Goal: Information Seeking & Learning: Learn about a topic

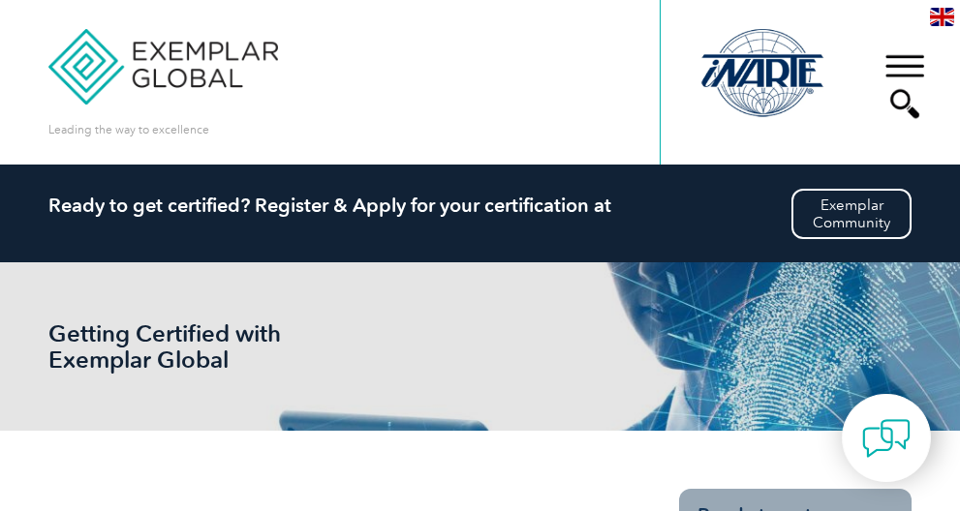
click at [897, 72] on div "▼" at bounding box center [904, 86] width 52 height 97
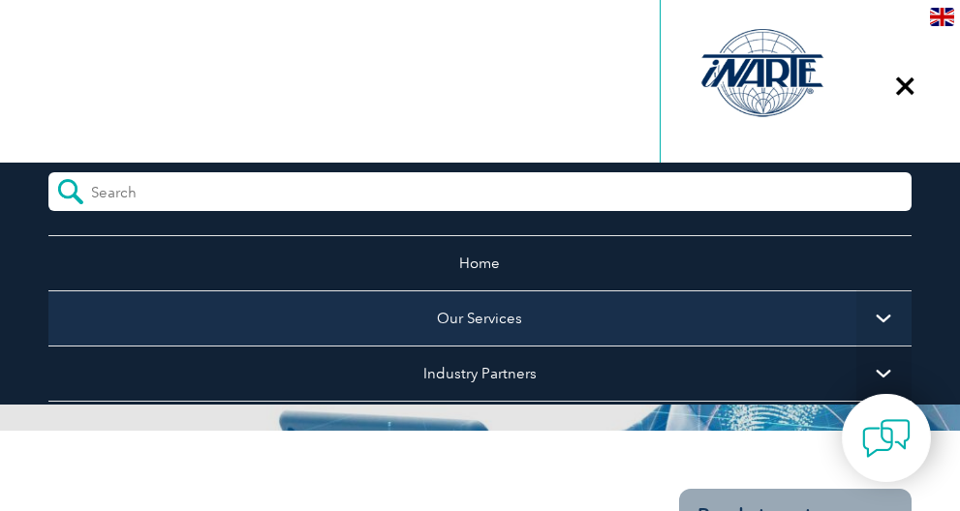
click at [480, 319] on link "Our Services" at bounding box center [480, 318] width 864 height 55
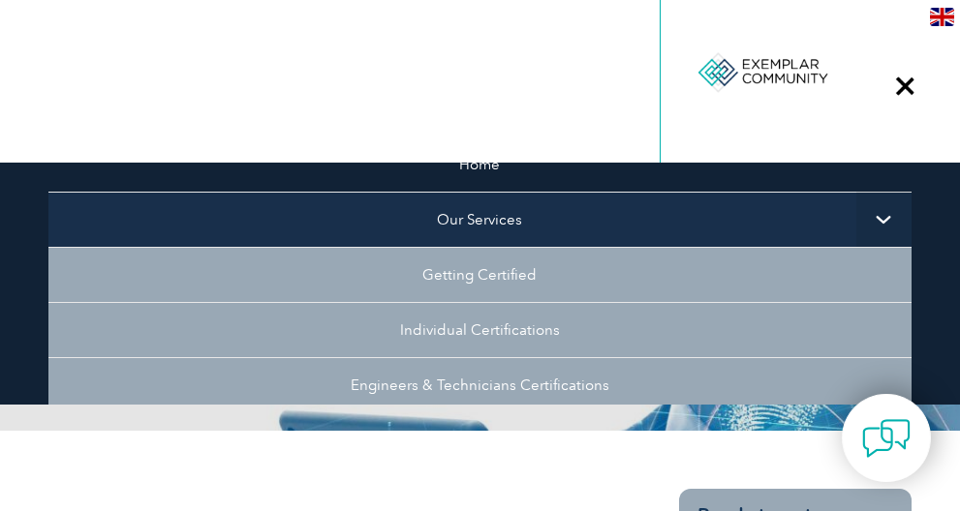
scroll to position [105, 0]
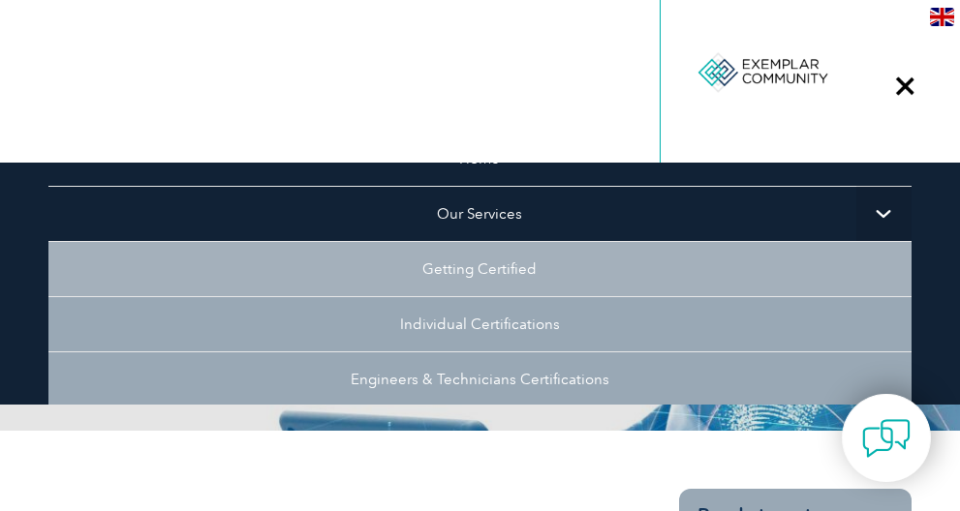
click at [478, 284] on link "Getting Certified" at bounding box center [480, 268] width 864 height 55
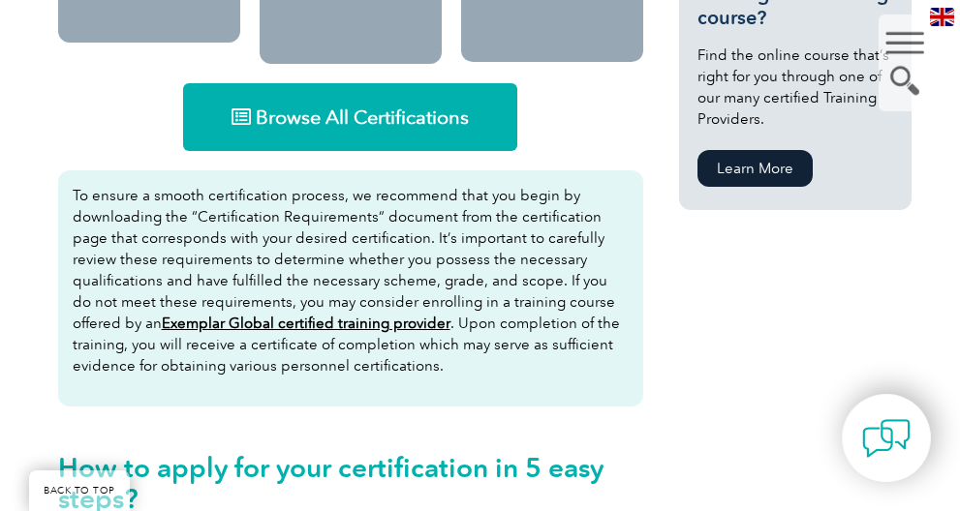
scroll to position [1234, 0]
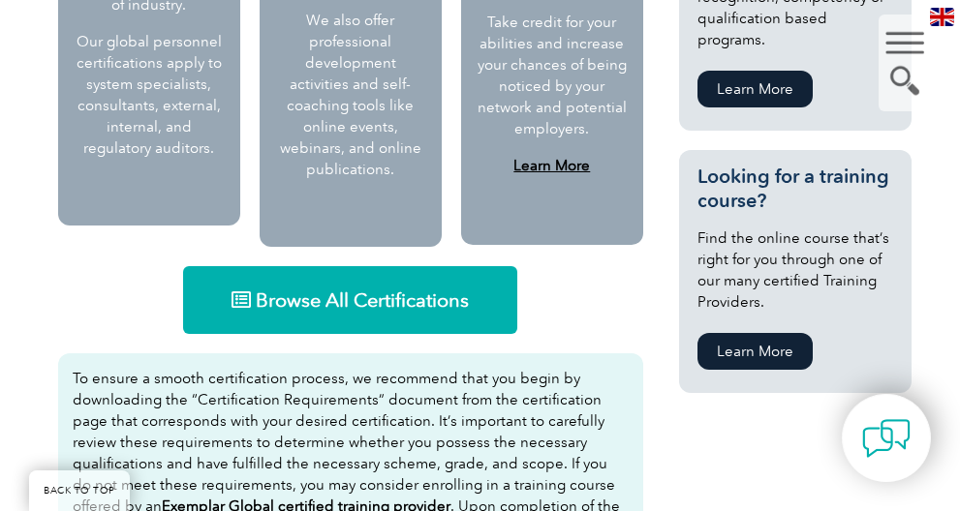
click at [489, 299] on link "Browse All Certifications" at bounding box center [350, 300] width 334 height 68
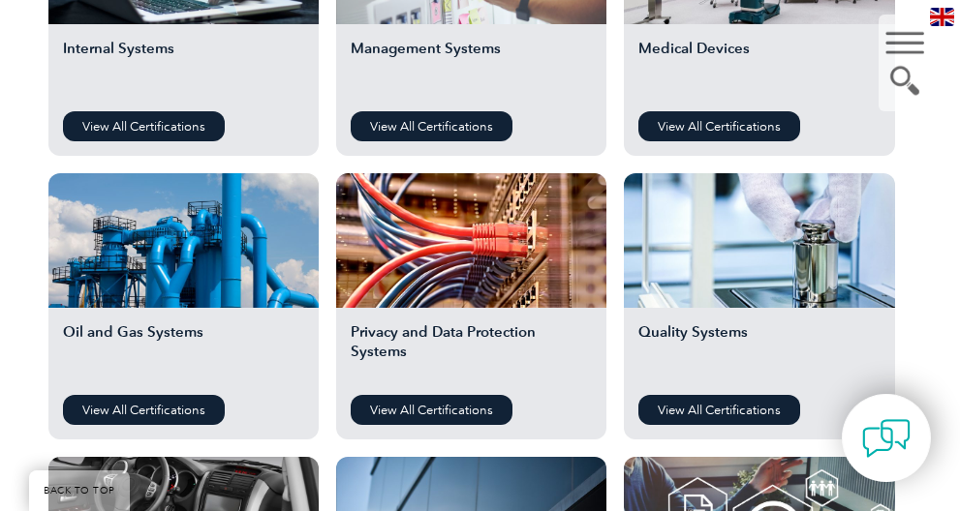
scroll to position [1419, 0]
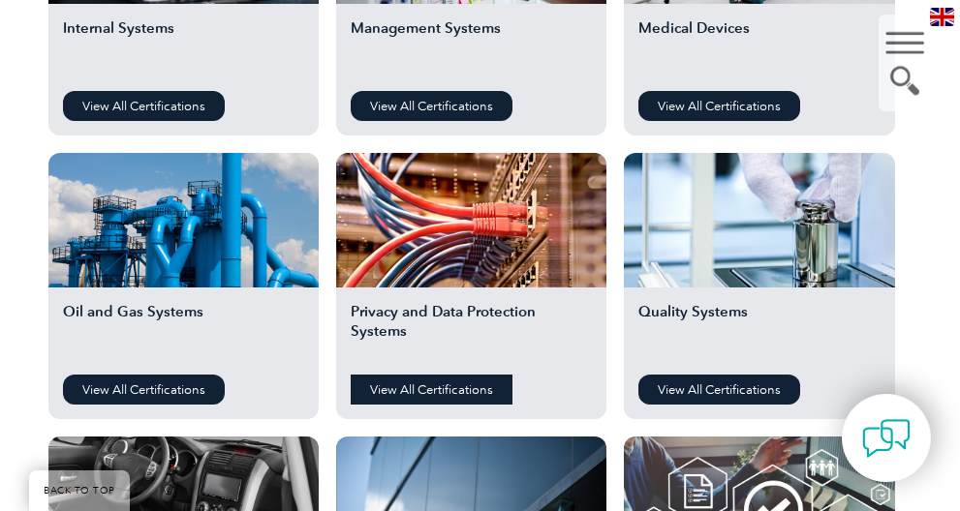
click at [494, 378] on link "View All Certifications" at bounding box center [432, 390] width 162 height 30
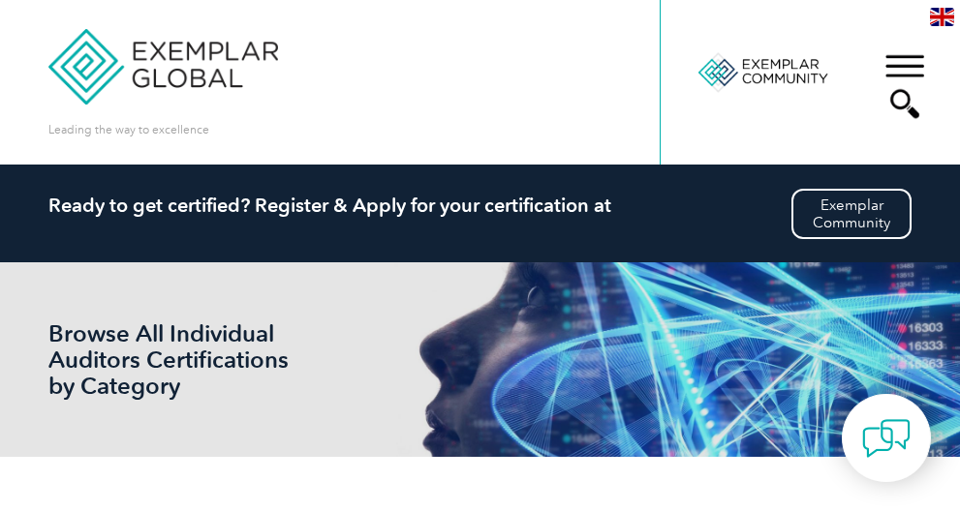
click at [898, 60] on div "▼" at bounding box center [904, 86] width 52 height 97
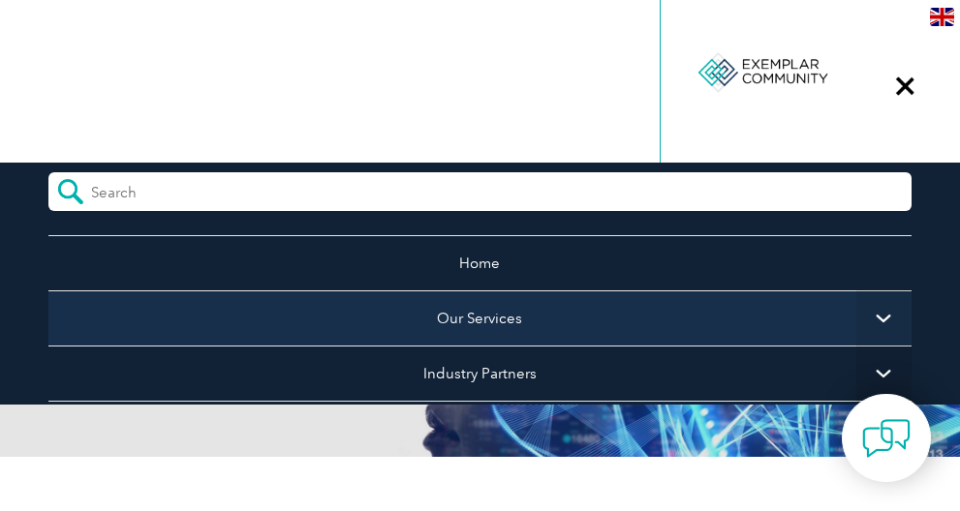
click at [483, 322] on link "Our Services" at bounding box center [480, 318] width 864 height 55
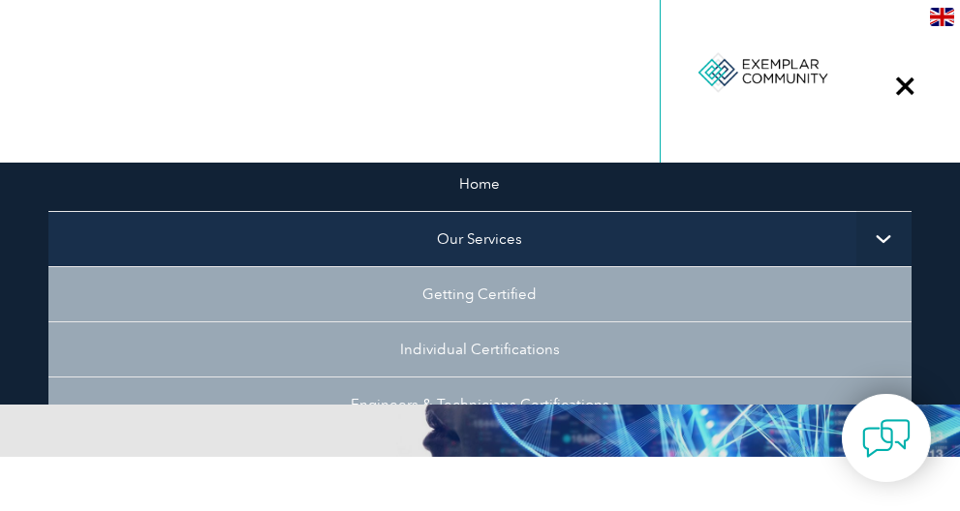
scroll to position [84, 0]
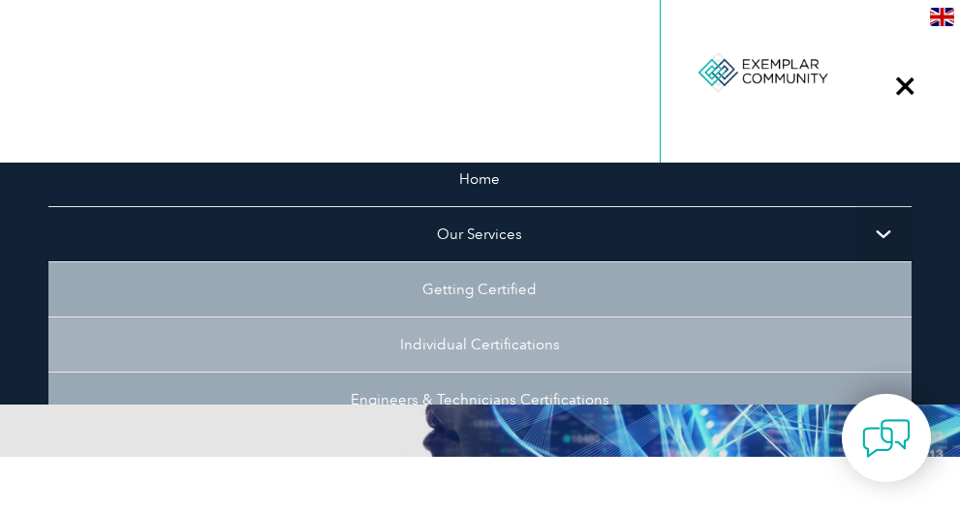
click at [454, 333] on link "Individual Certifications" at bounding box center [480, 344] width 864 height 55
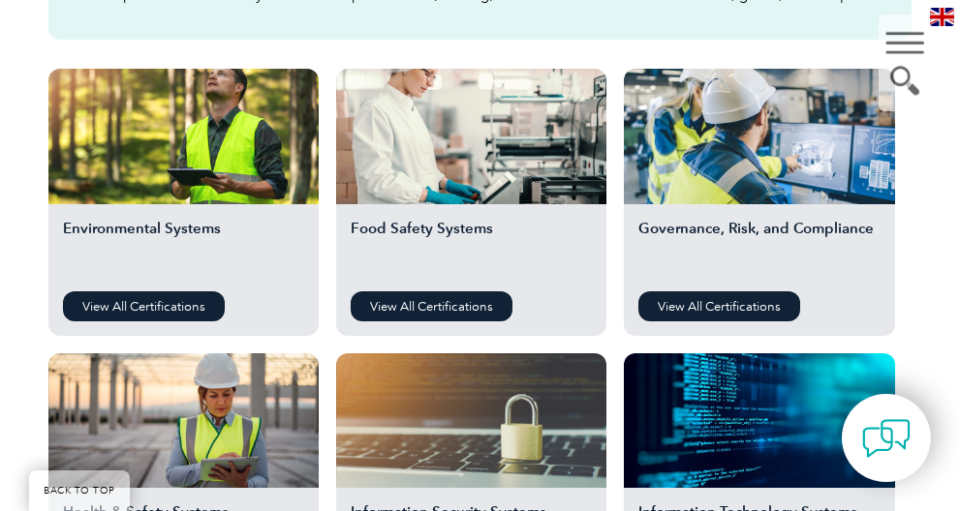
scroll to position [659, 0]
